Goal: Find specific page/section: Find specific page/section

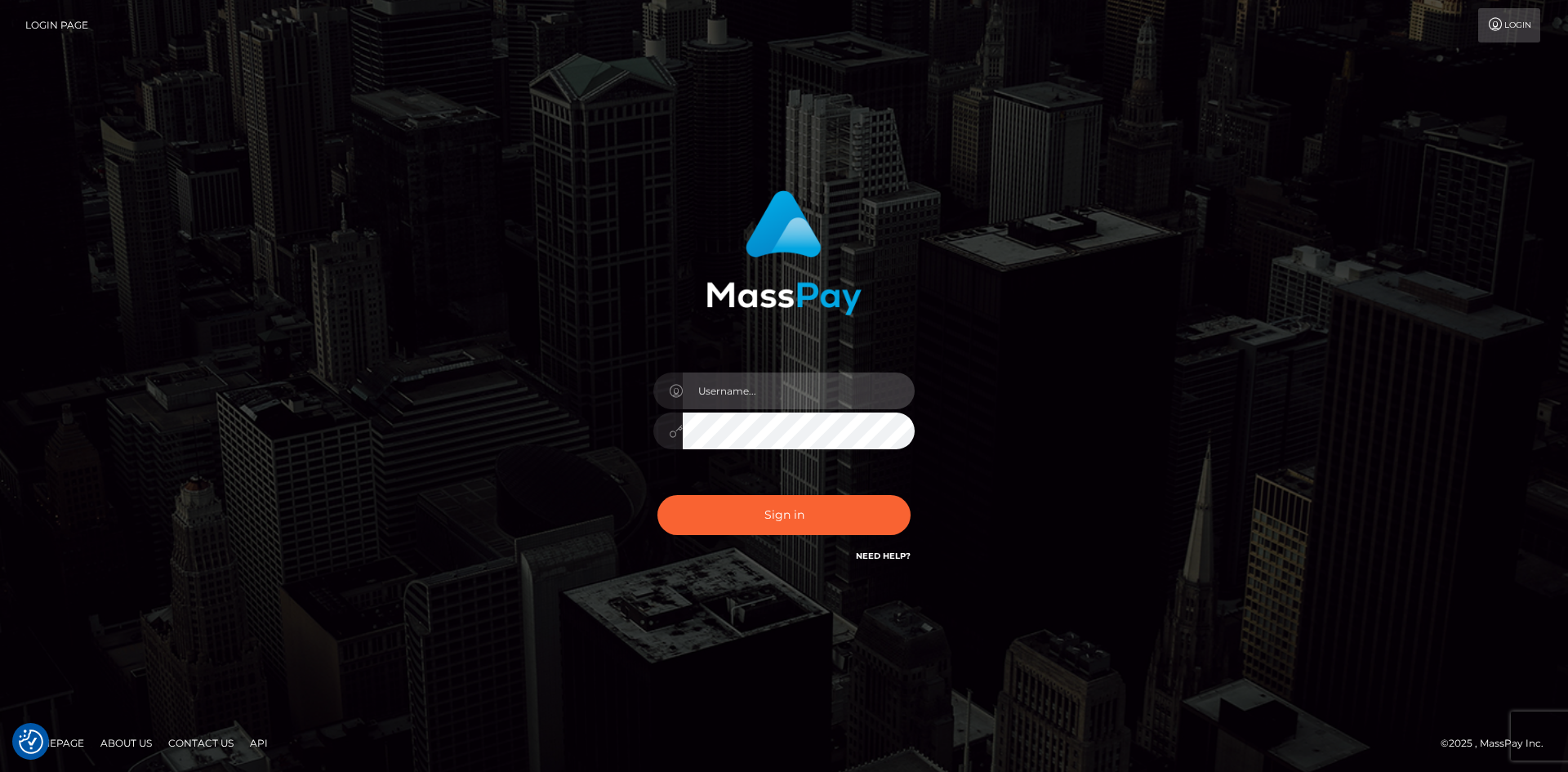
click at [770, 393] on input "text" at bounding box center [799, 390] width 232 height 37
type input "Veronica"
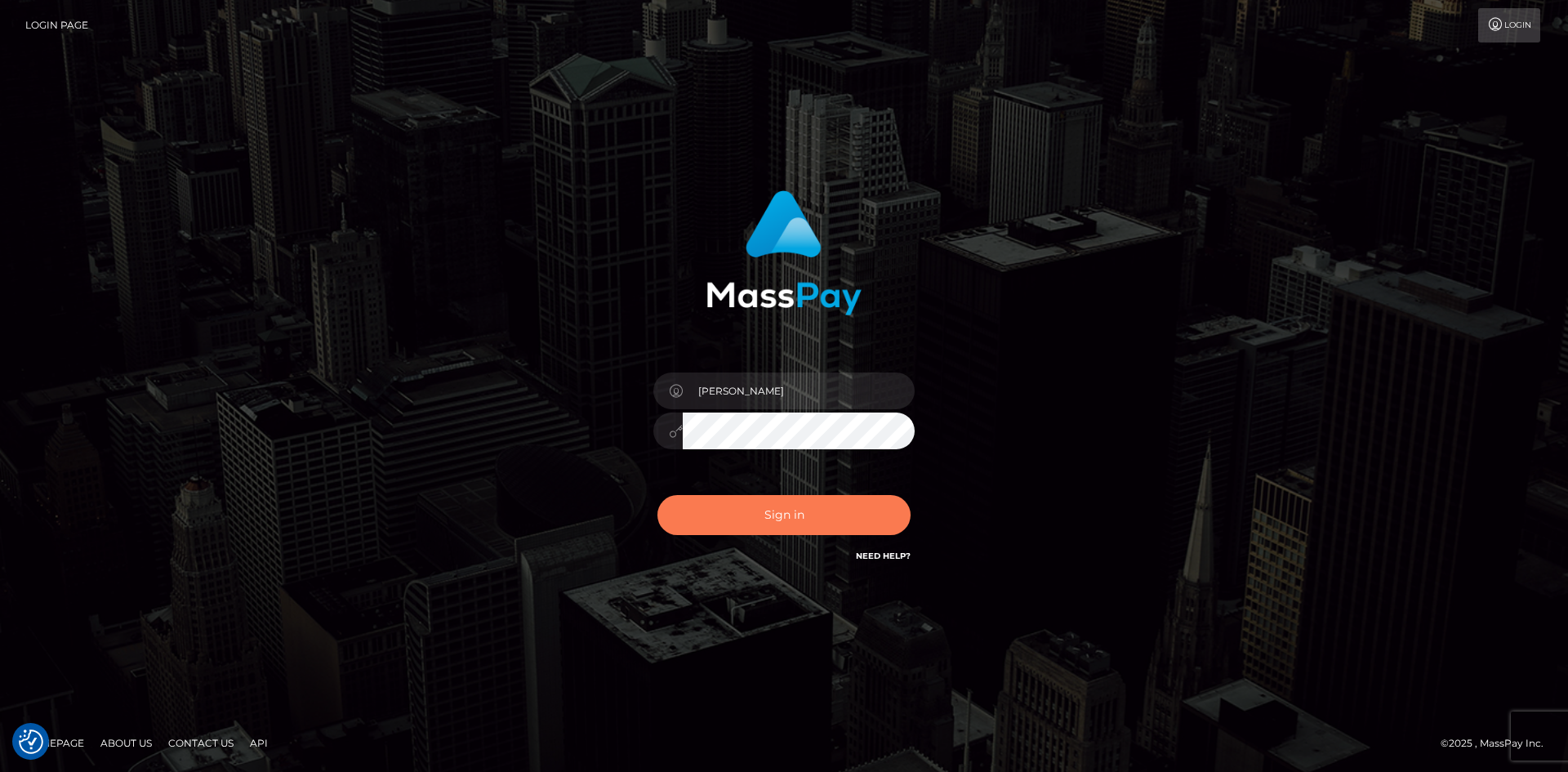
click at [772, 512] on button "Sign in" at bounding box center [784, 515] width 253 height 40
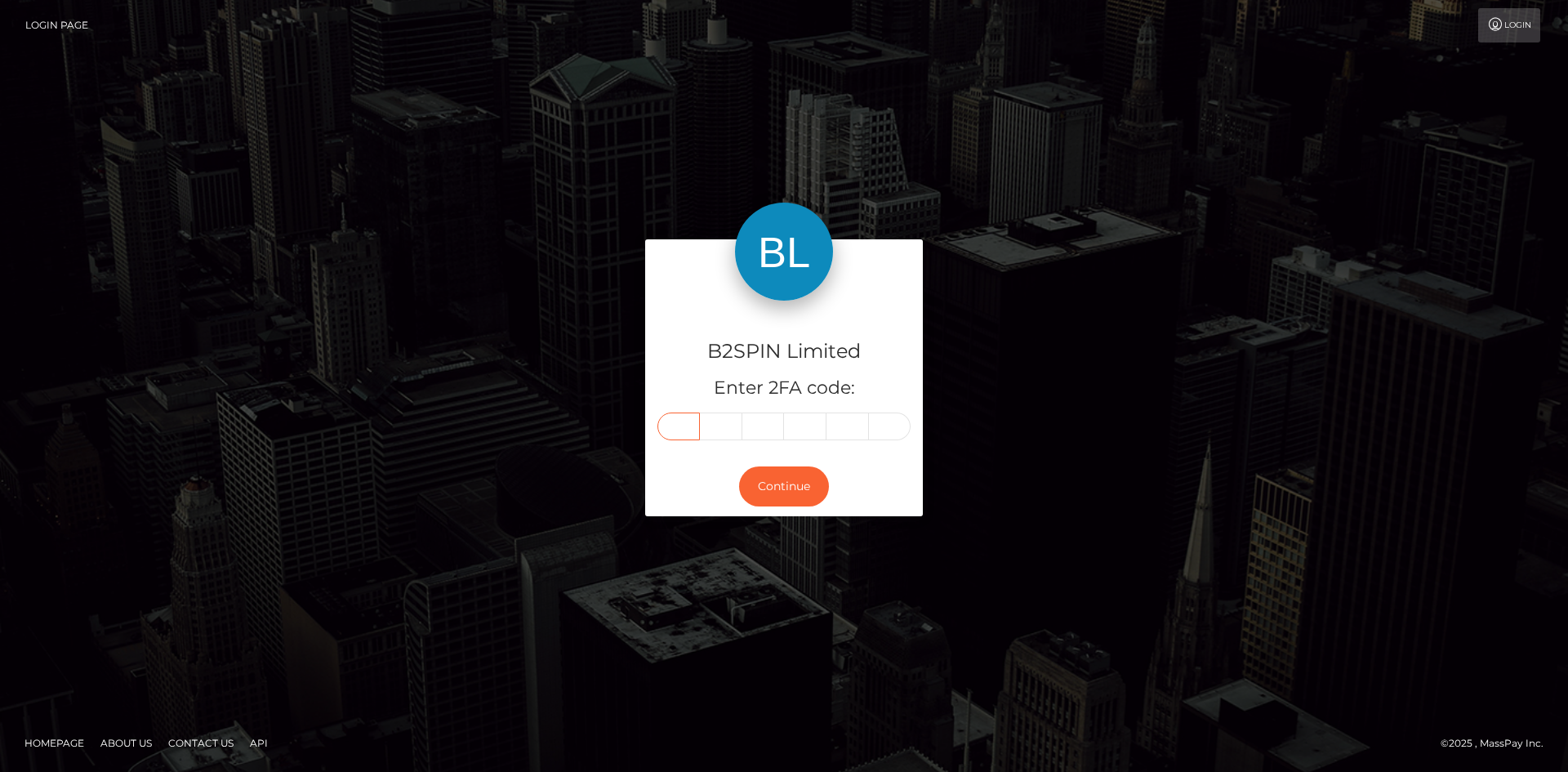
paste input "4"
type input "4"
type input "5"
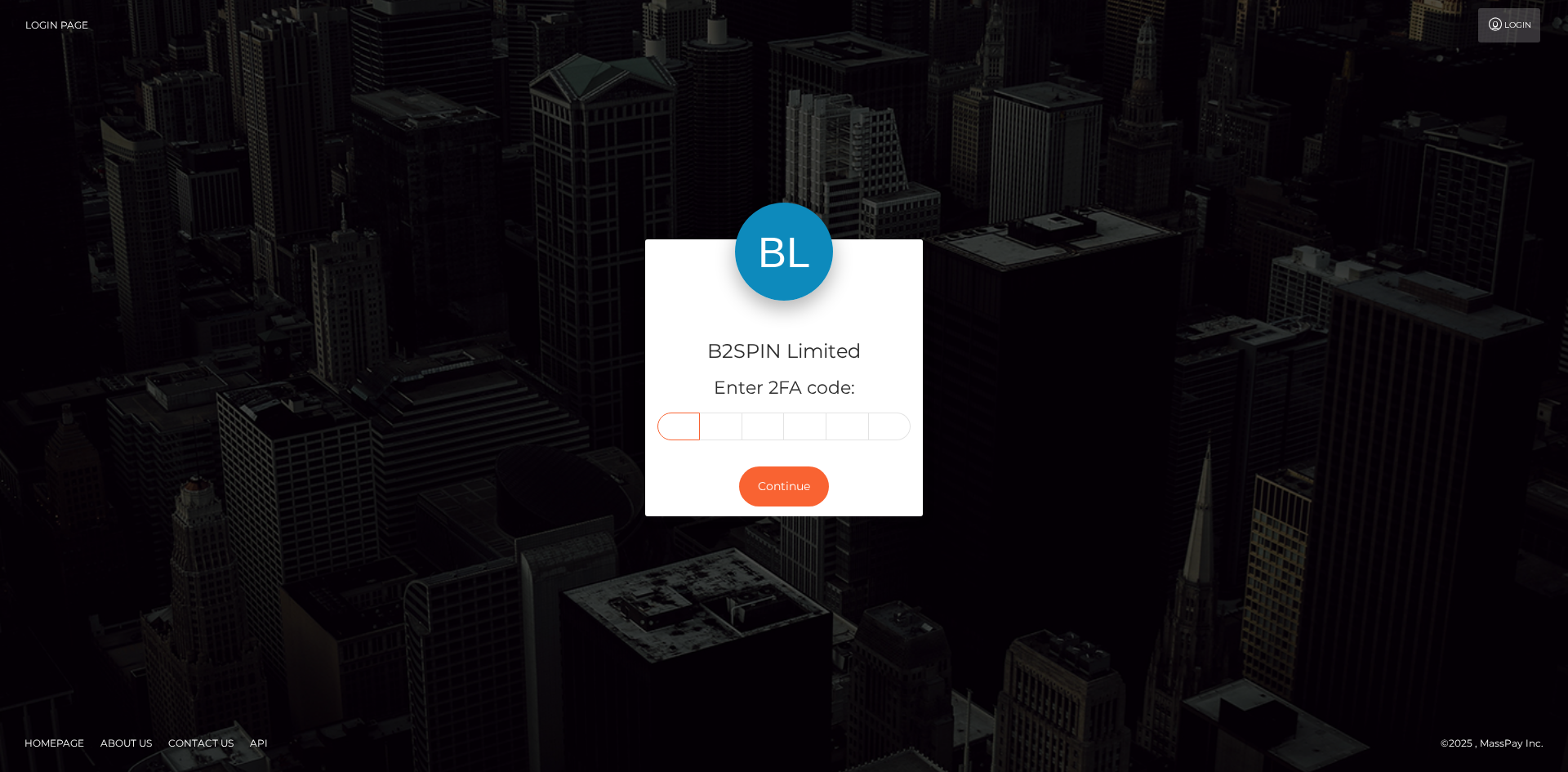
type input "7"
type input "0"
click at [802, 475] on button "Continue" at bounding box center [784, 486] width 90 height 40
click at [803, 475] on button "Continue" at bounding box center [784, 486] width 90 height 40
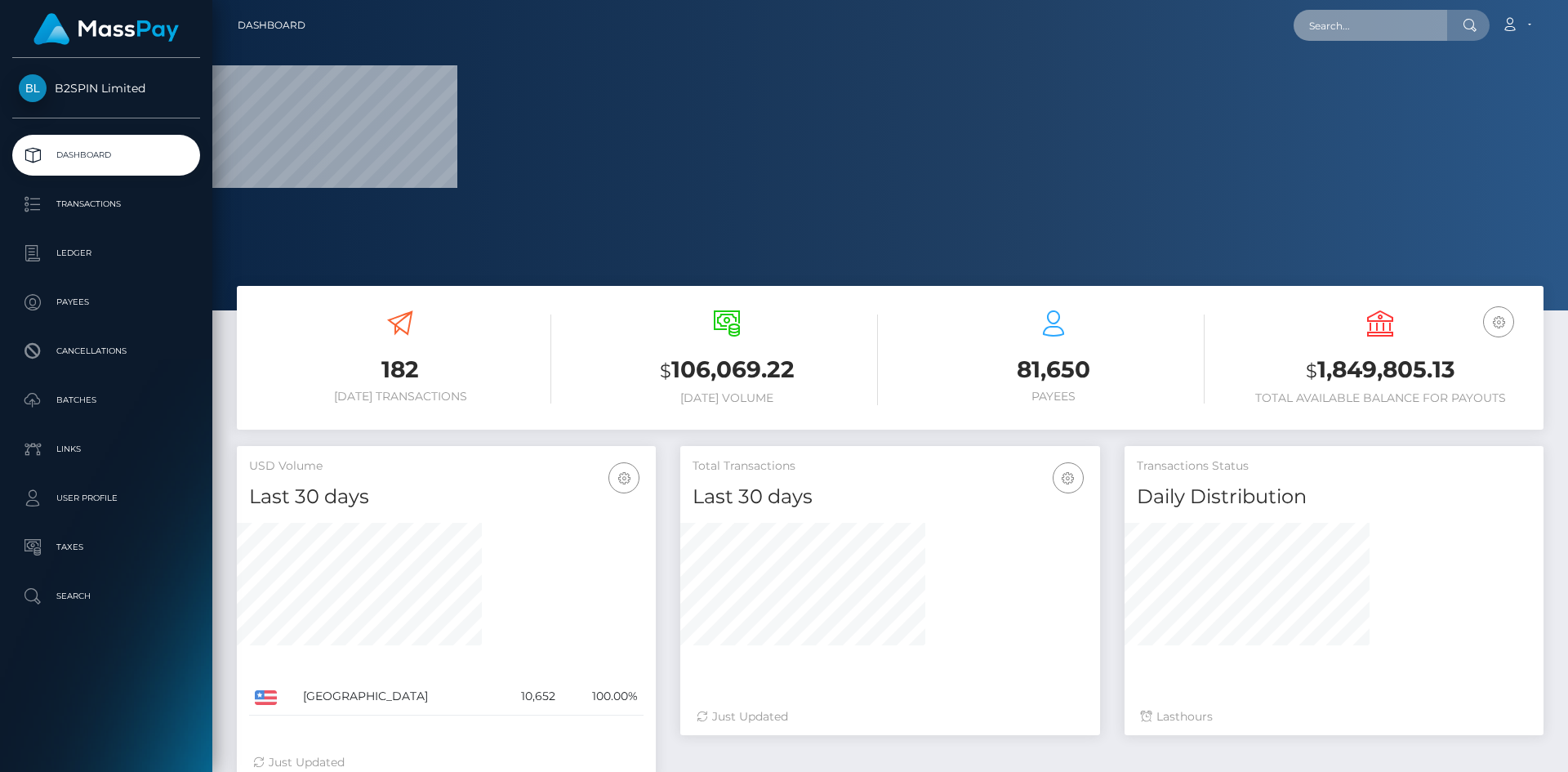
click at [1347, 24] on input "text" at bounding box center [1370, 25] width 153 height 31
paste input "8977d0a4-4ce8-4dd9-a38b-0112f69b96a4"
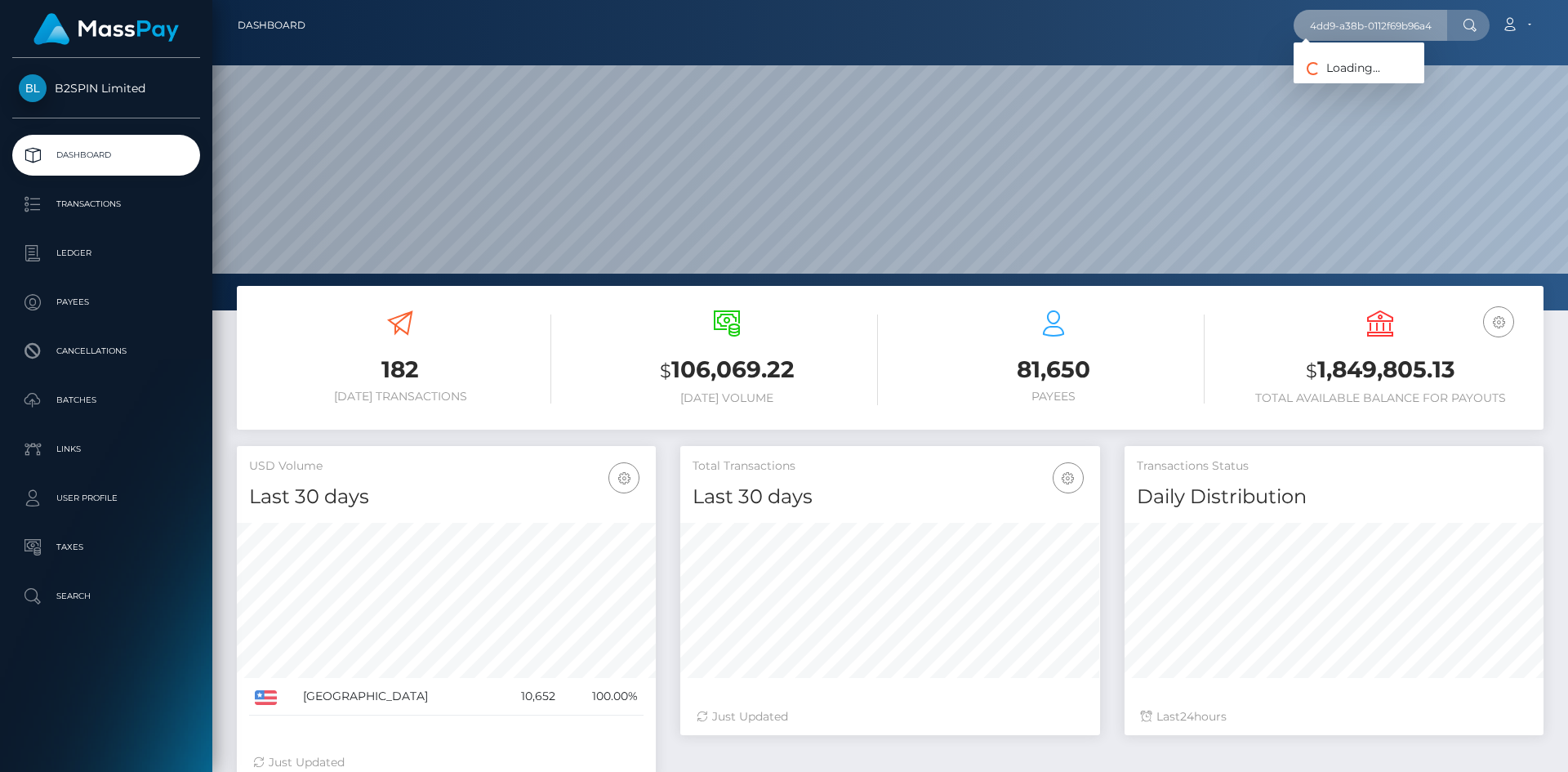
scroll to position [290, 420]
type input "8977d0a4-4ce8-4dd9-a38b-0112f69b96a4"
click at [1368, 74] on link "LISA MARIE MANRIQUEZ" at bounding box center [1359, 84] width 131 height 31
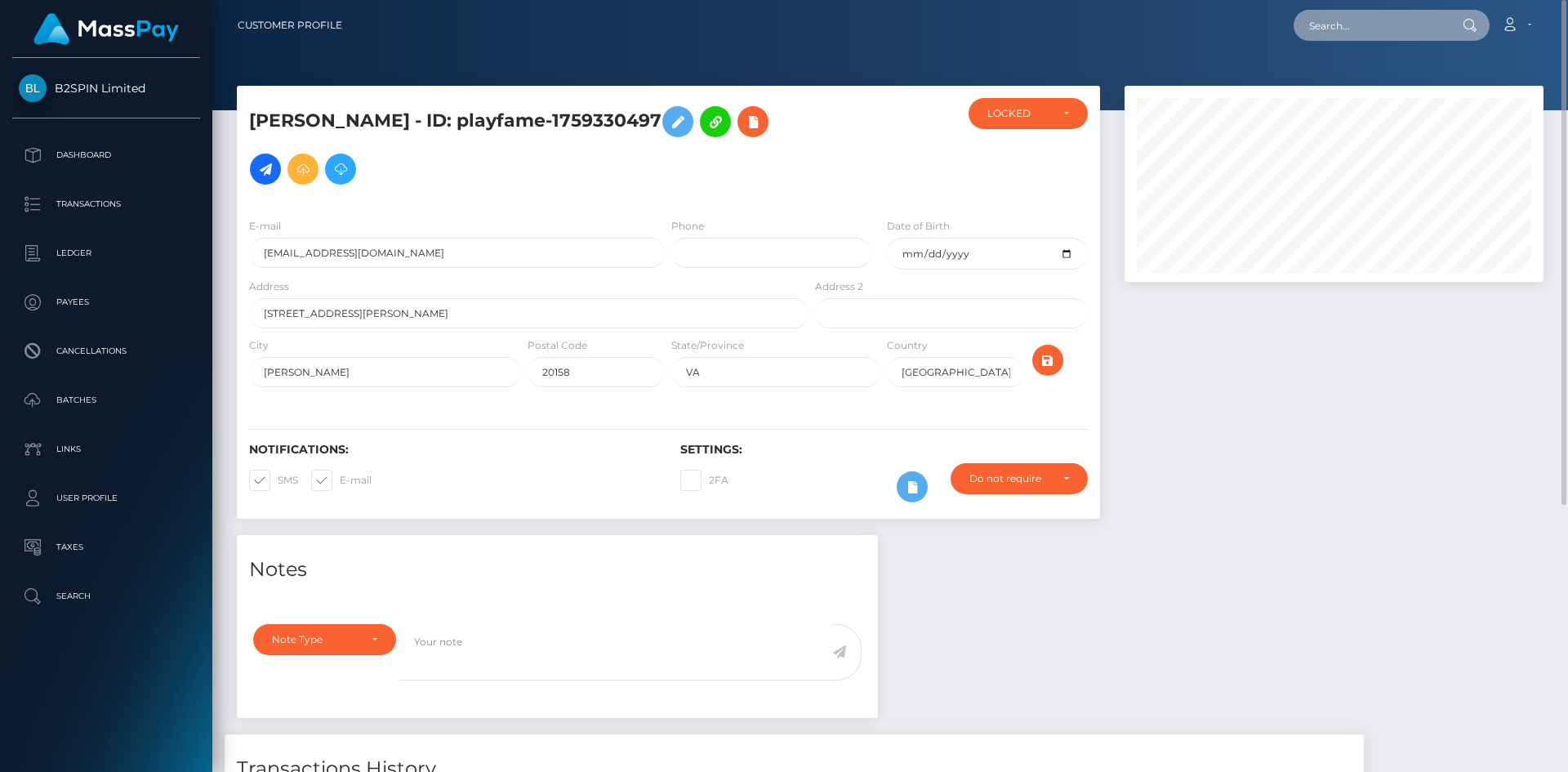
click at [1350, 36] on input "text" at bounding box center [1370, 25] width 153 height 31
paste input "9c822257-b01f-470c-8a76-e88595c1b36f"
click at [1386, 23] on input "9c822257-b01f-470c-8a76-e88595c1b36f" at bounding box center [1370, 25] width 153 height 31
paste input "143a9fa6-ec37-49e1-8ae8-94d069a070aa"
click at [1340, 29] on input "143a9fa6-ec37-49e1-8ae8-94d069a070aa" at bounding box center [1370, 25] width 153 height 31
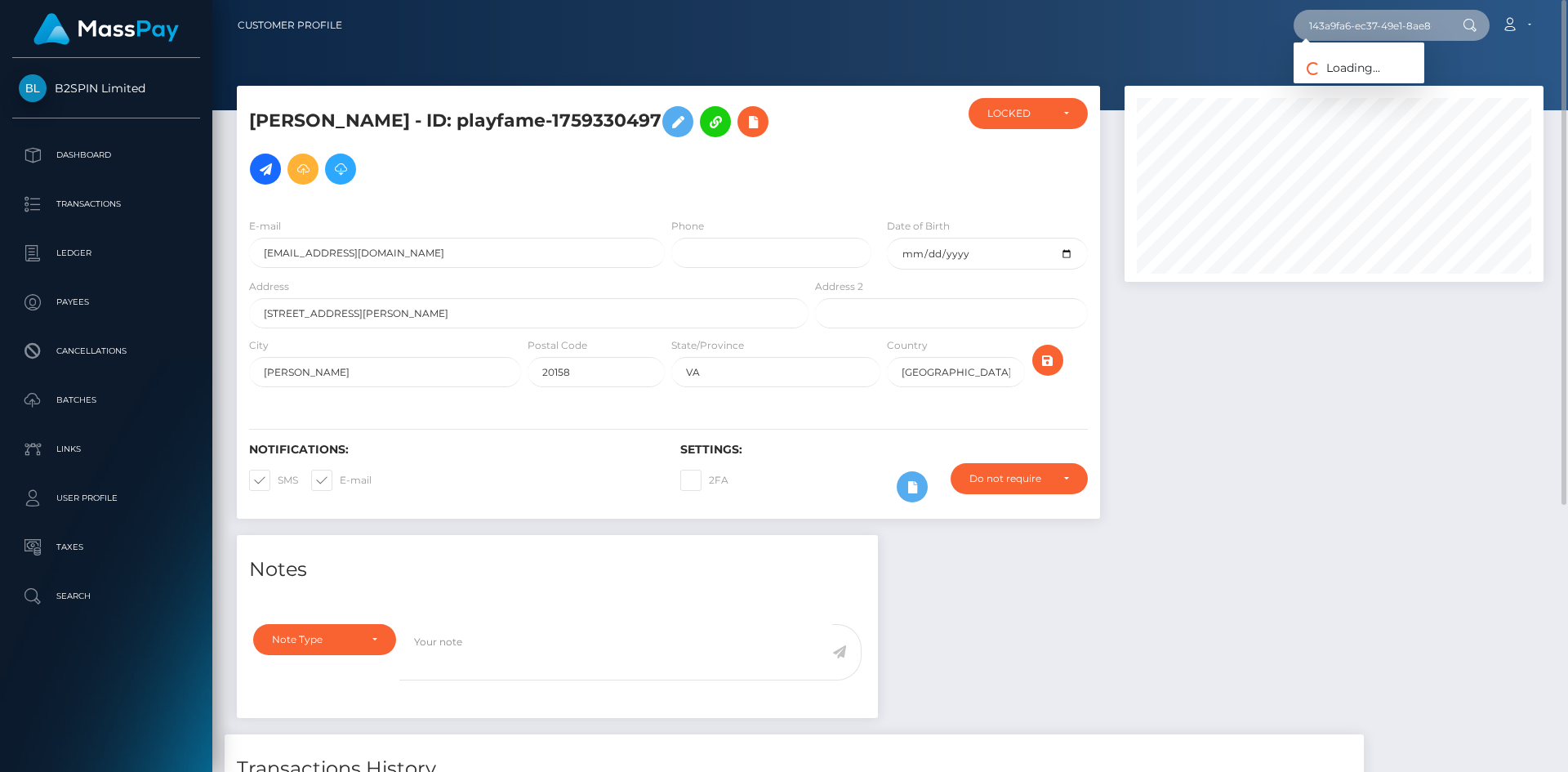
paste input "e0405a8d-505f-4e54-b866-ad72ae151d4"
click at [1330, 24] on input "e0405a8d-505f-4e54-b866-ad72ae151d4a" at bounding box center [1370, 25] width 153 height 31
paste input "b4eb8ab0-13d1-4c6d-bdc9-290de982f054"
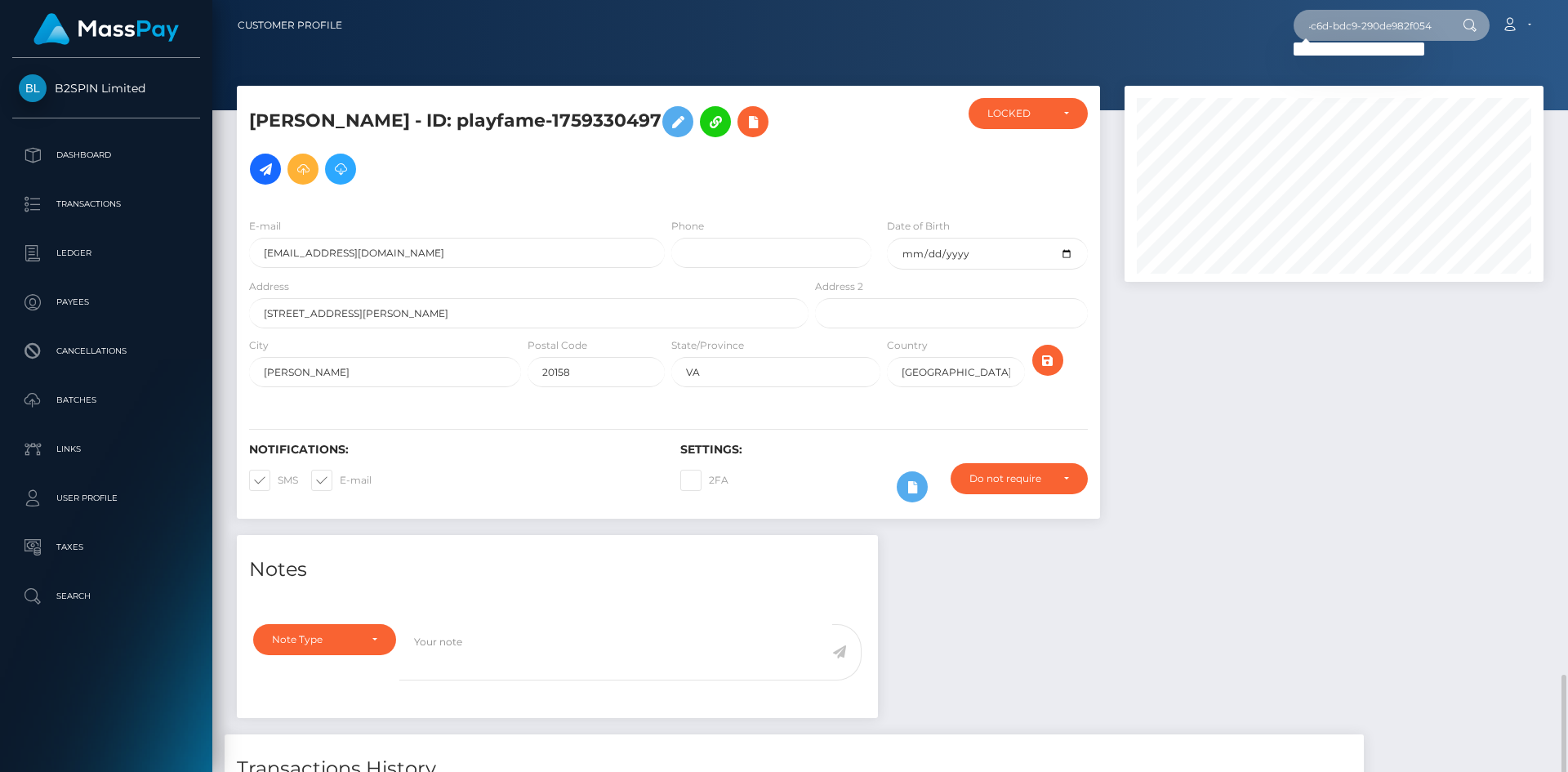
scroll to position [407, 0]
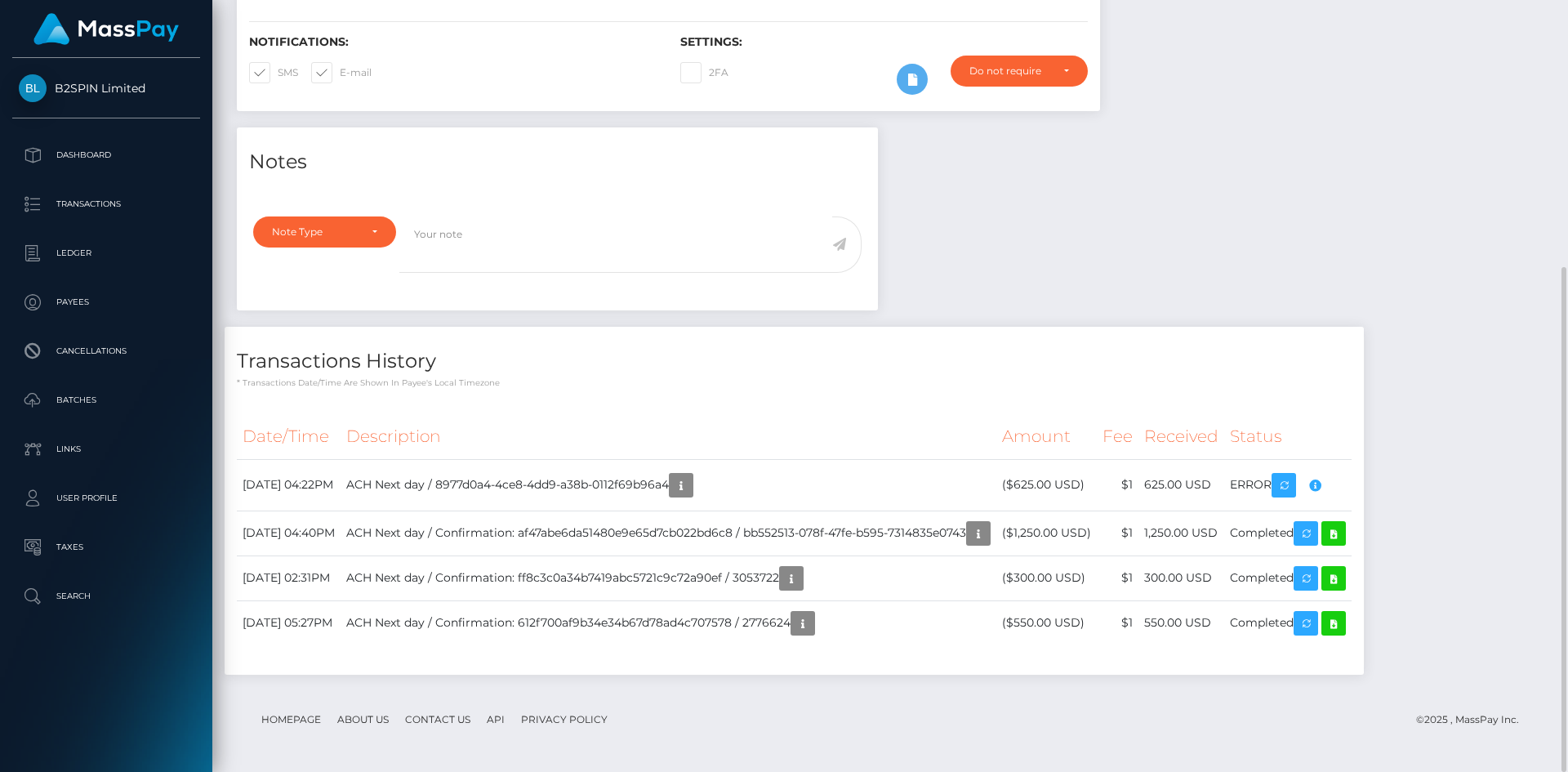
click at [1159, 256] on div "Notes Note Type Compliance Clear Compliance General Note Type" at bounding box center [890, 409] width 1332 height 563
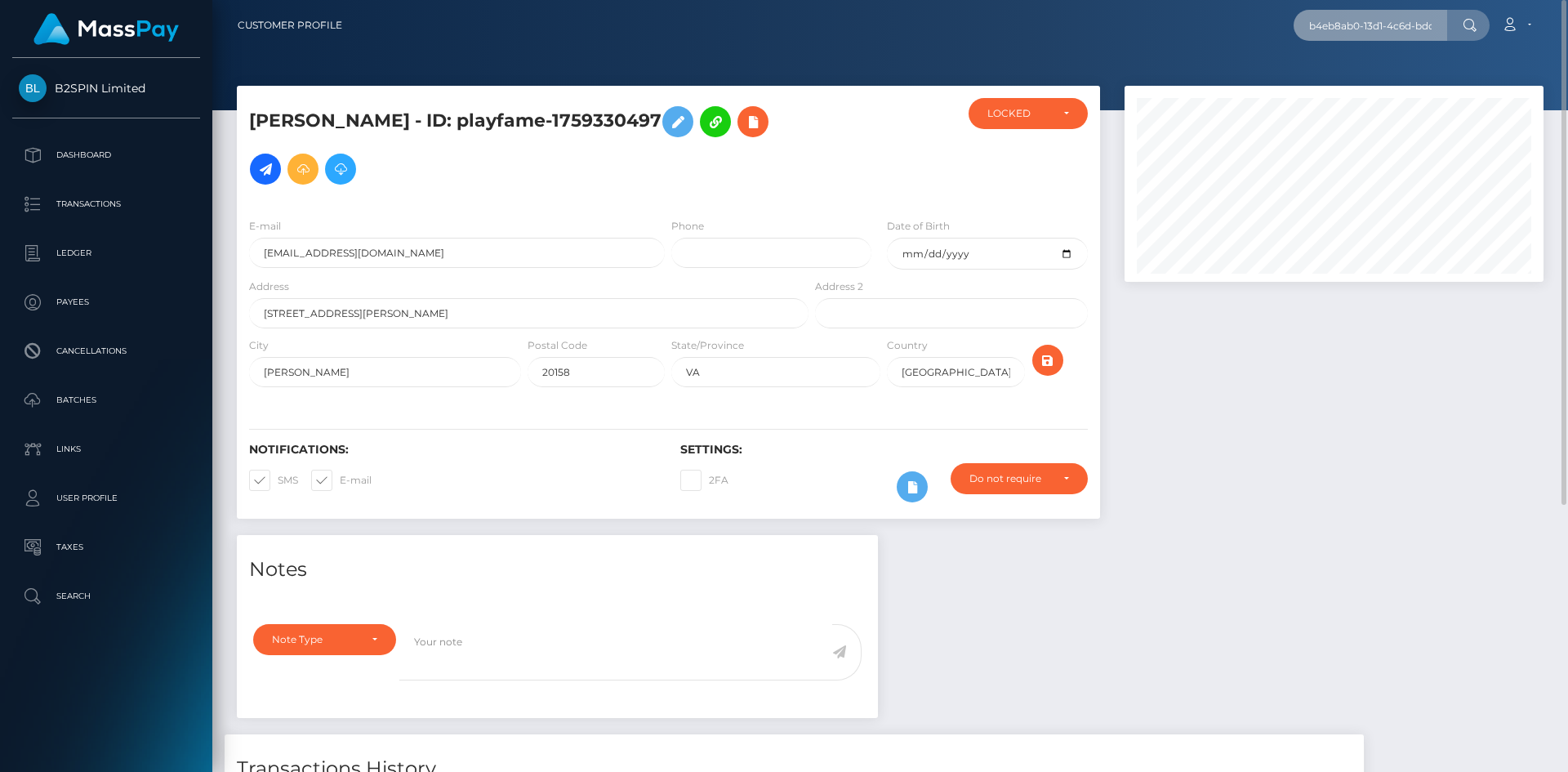
click at [1329, 26] on input "b4eb8ab0-13d1-4c6d-bdc9-290de982f054" at bounding box center [1370, 25] width 153 height 31
paste input "9c822257-b01f-470c-8a76-e88595c1b36f"
click at [1339, 23] on input "9c822257-b01f-470c-8a76-e88595c1b36f" at bounding box center [1370, 25] width 153 height 31
paste input "3291a296-6744-40d5-a51f-f2d8aa44e9d2"
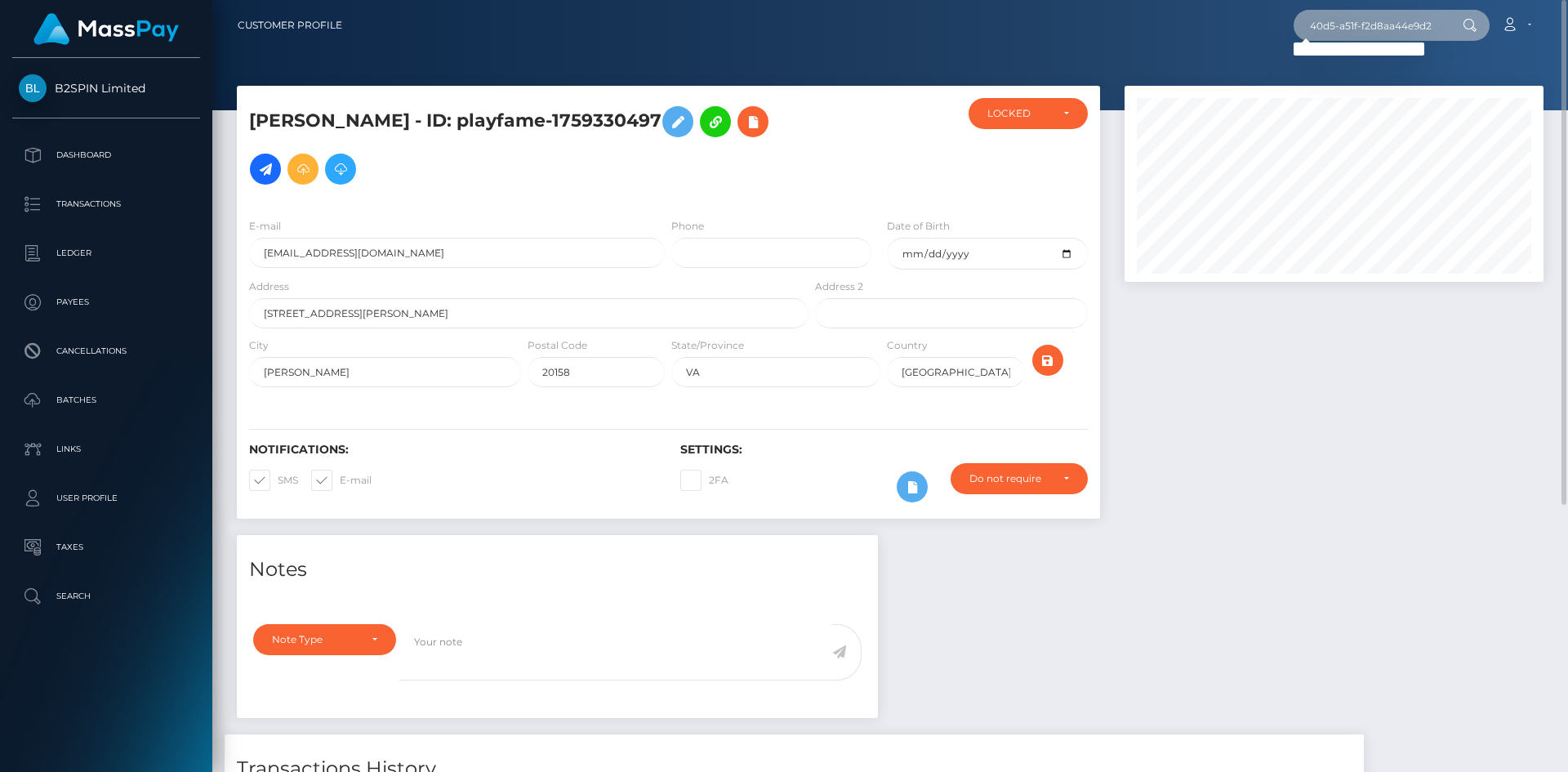
type input "3291a296-6744-40d5-a51f-f2d8aa44e9d2"
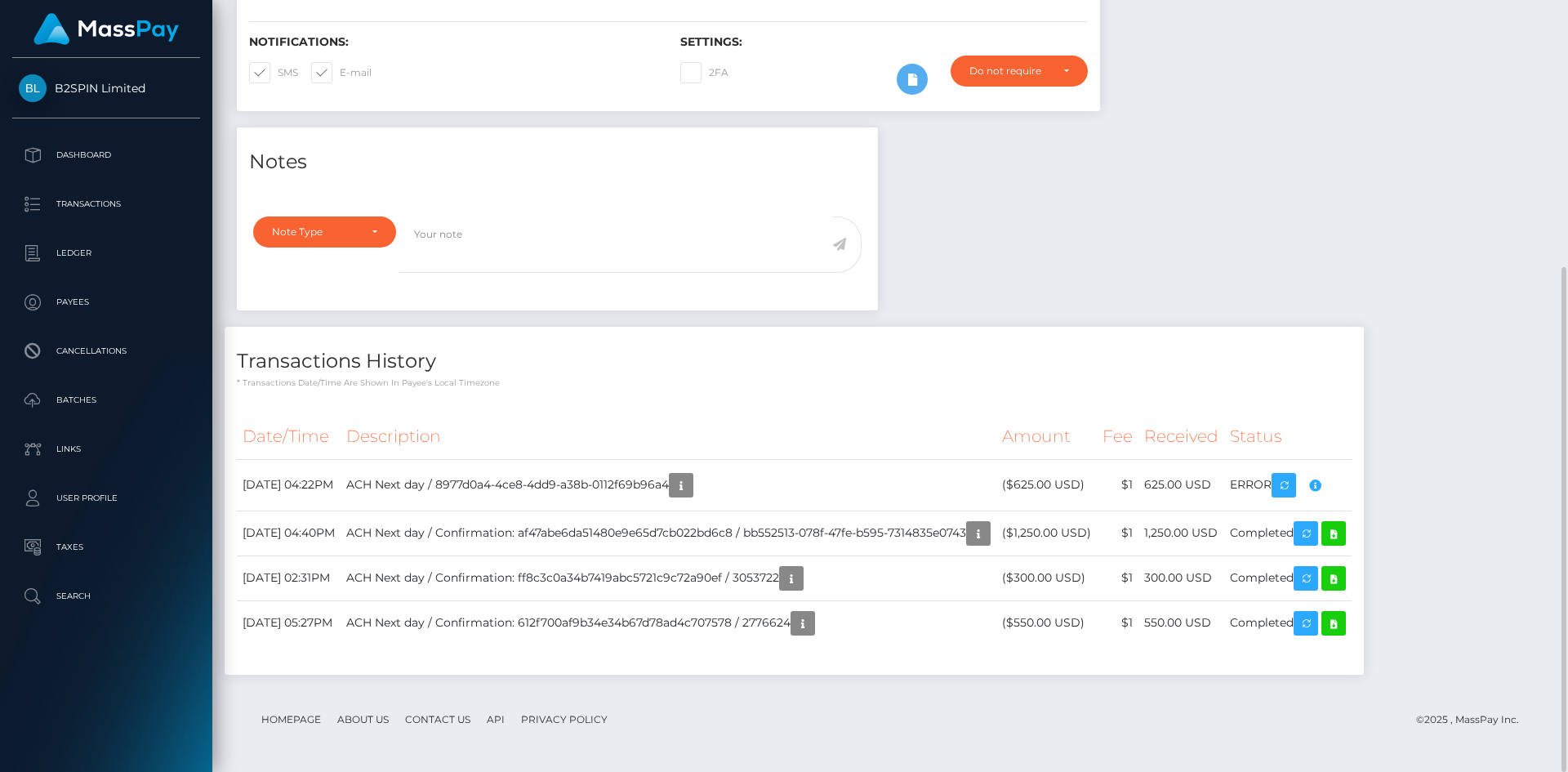
scroll to position [196, 420]
